Goal: Find contact information: Find contact information

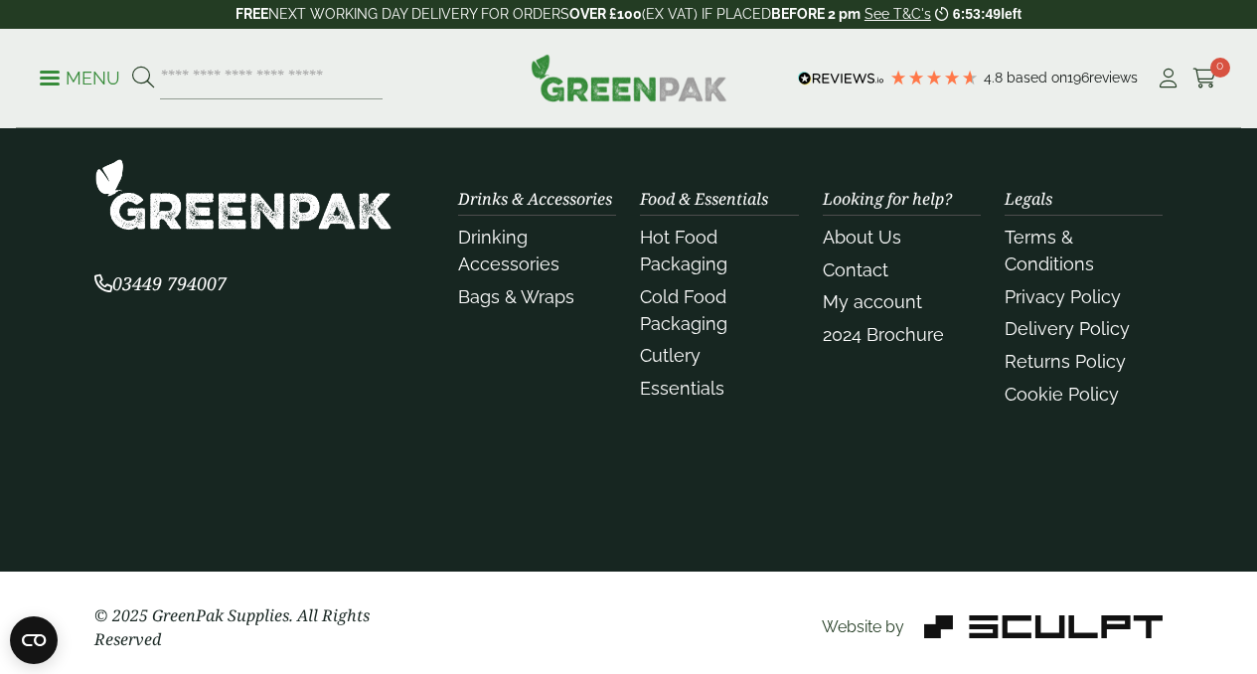
scroll to position [2530, 0]
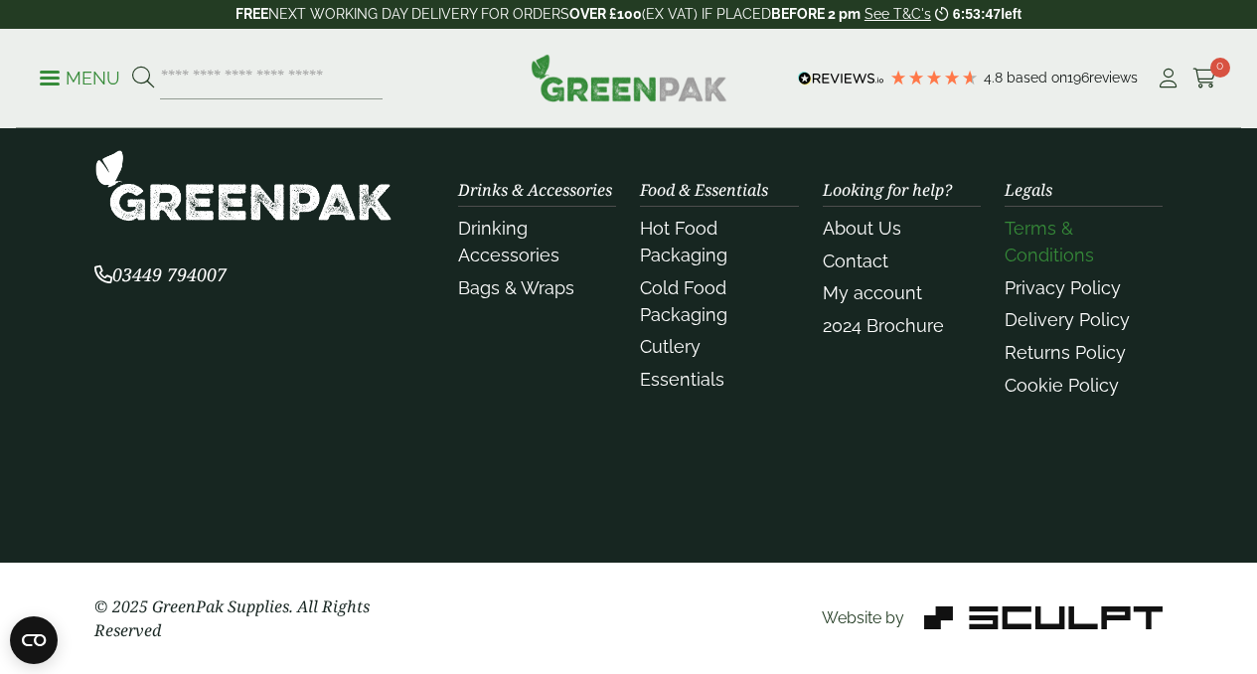
click at [1051, 256] on link "Terms & Conditions" at bounding box center [1049, 242] width 89 height 48
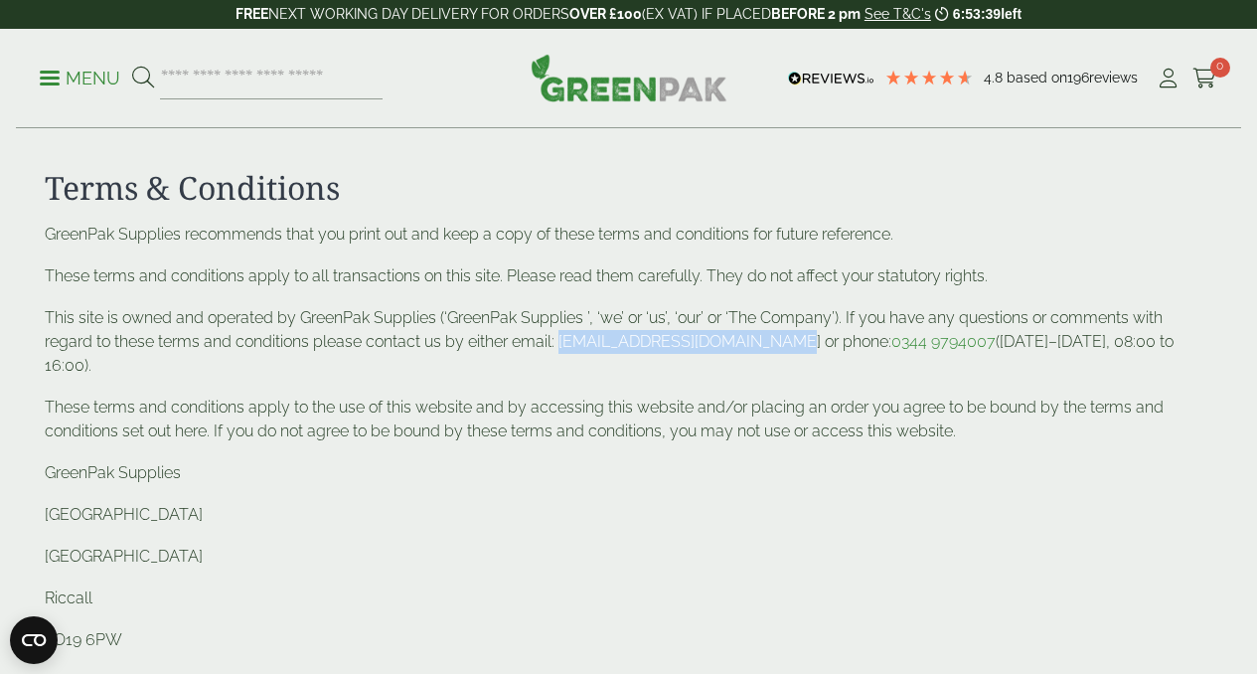
drag, startPoint x: 560, startPoint y: 341, endPoint x: 773, endPoint y: 347, distance: 212.7
click at [773, 347] on p "This site is owned and operated by GreenPak Supplies (‘GreenPak Supplies ’, ‘we…" at bounding box center [629, 342] width 1169 height 72
copy p "enquiries@greenpak.supplies"
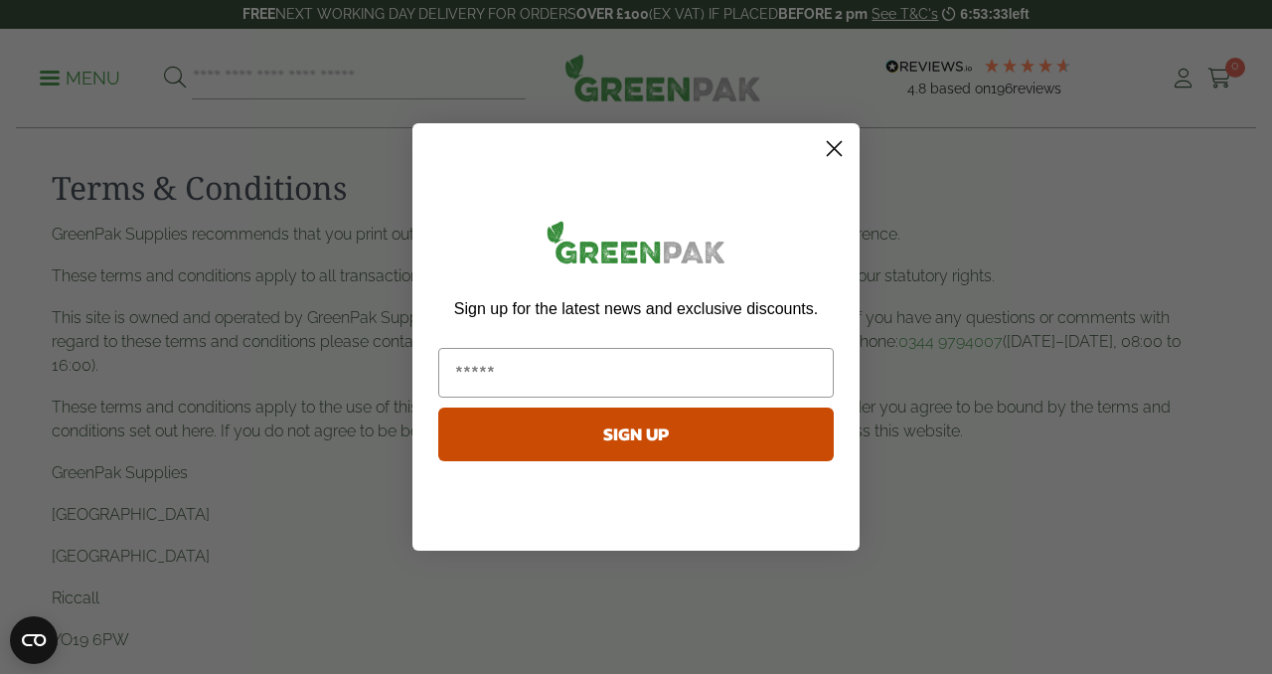
click at [828, 144] on circle "Close dialog" at bounding box center [834, 148] width 33 height 33
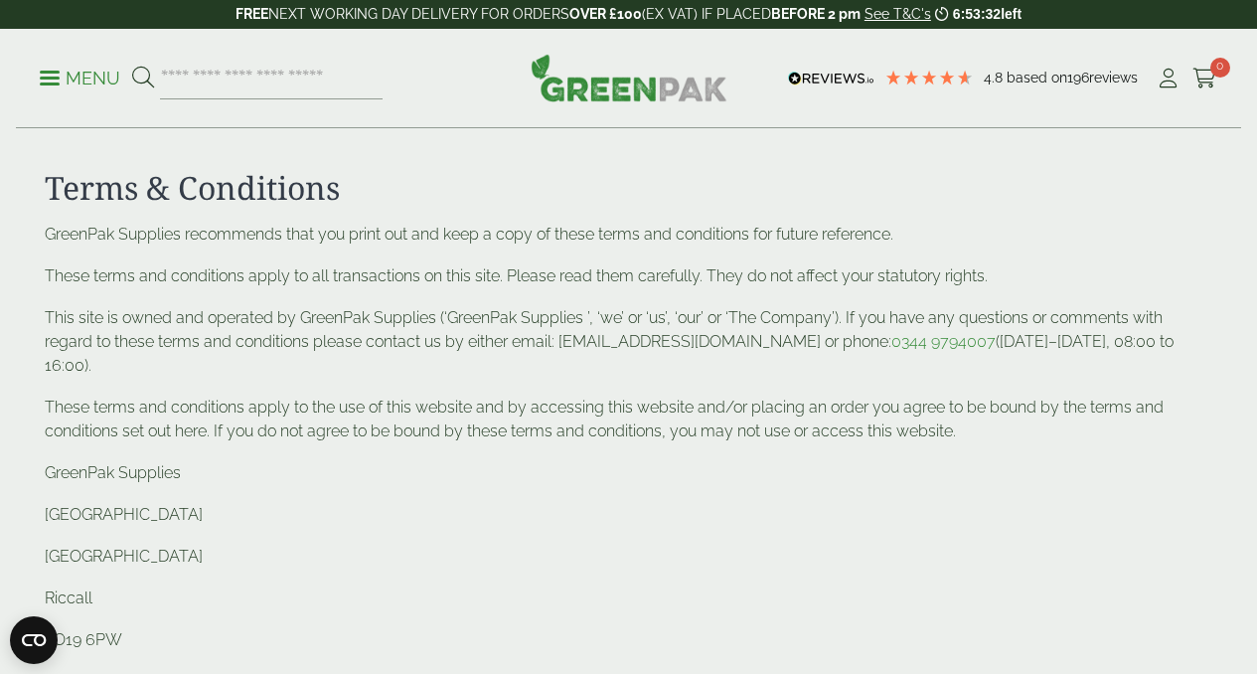
click at [677, 407] on p "These terms and conditions apply to the use of this website and by accessing th…" at bounding box center [629, 419] width 1169 height 48
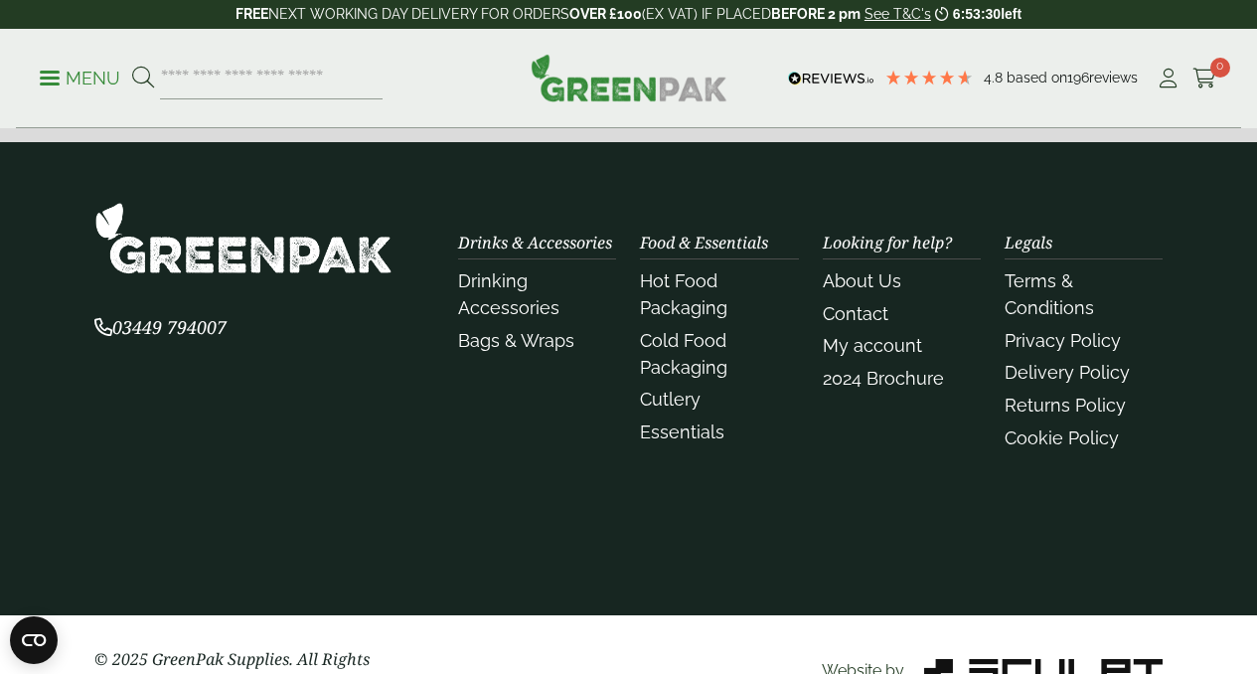
scroll to position [2035, 0]
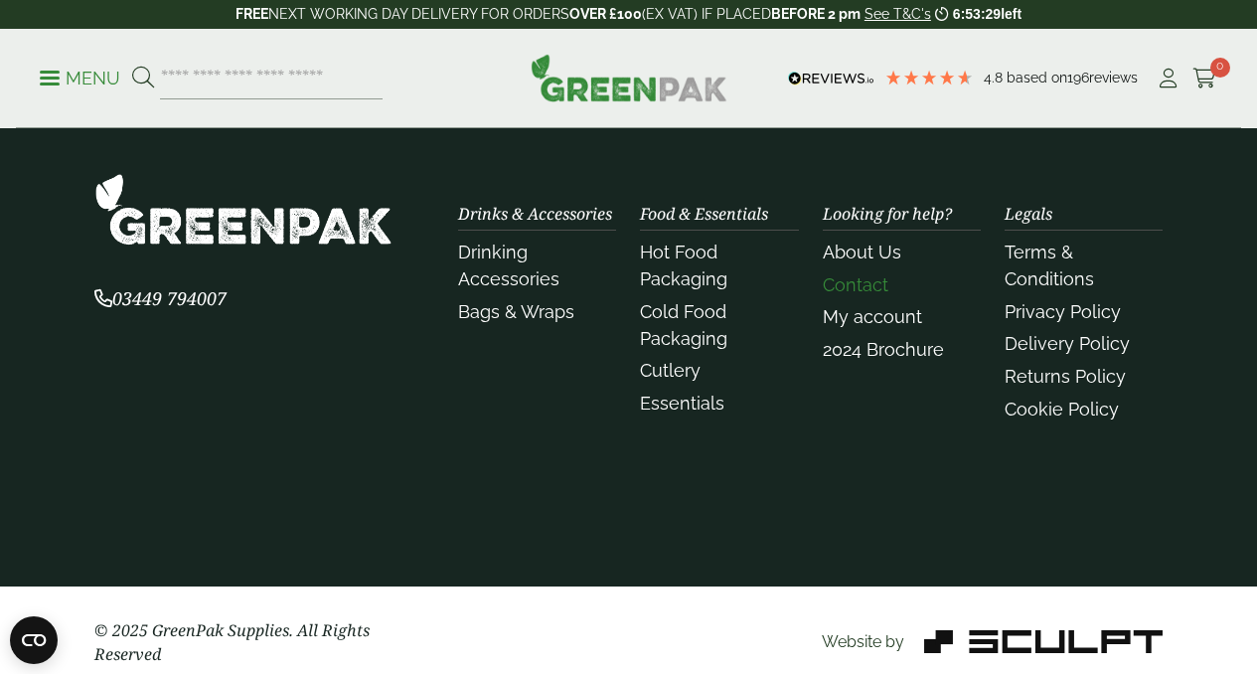
click at [864, 274] on link "Contact" at bounding box center [856, 284] width 66 height 21
click at [847, 274] on link "Contact" at bounding box center [856, 284] width 66 height 21
click at [1058, 301] on link "Privacy Policy" at bounding box center [1063, 311] width 116 height 21
